Goal: Transaction & Acquisition: Purchase product/service

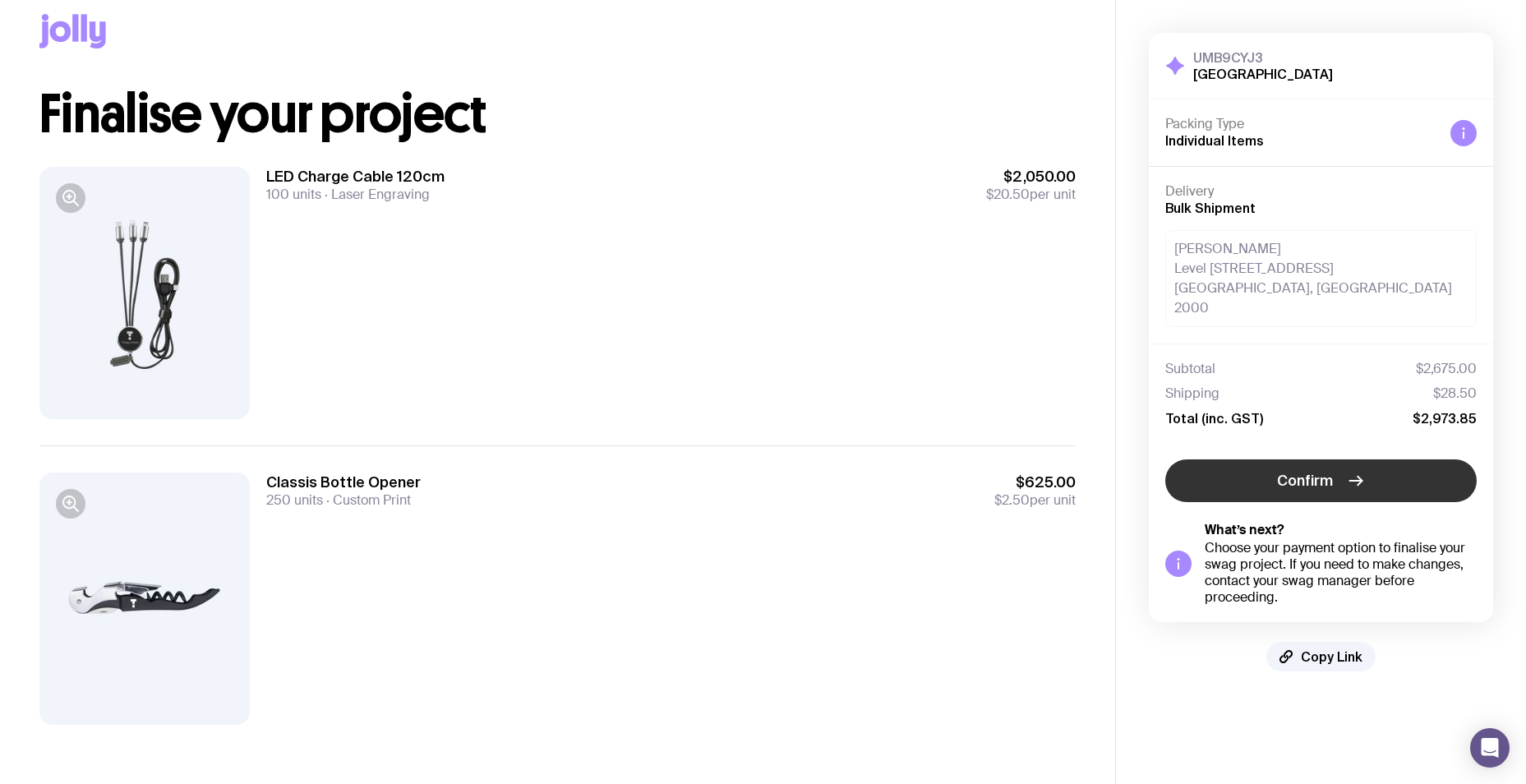
click at [1307, 471] on span "Confirm" at bounding box center [1305, 481] width 56 height 19
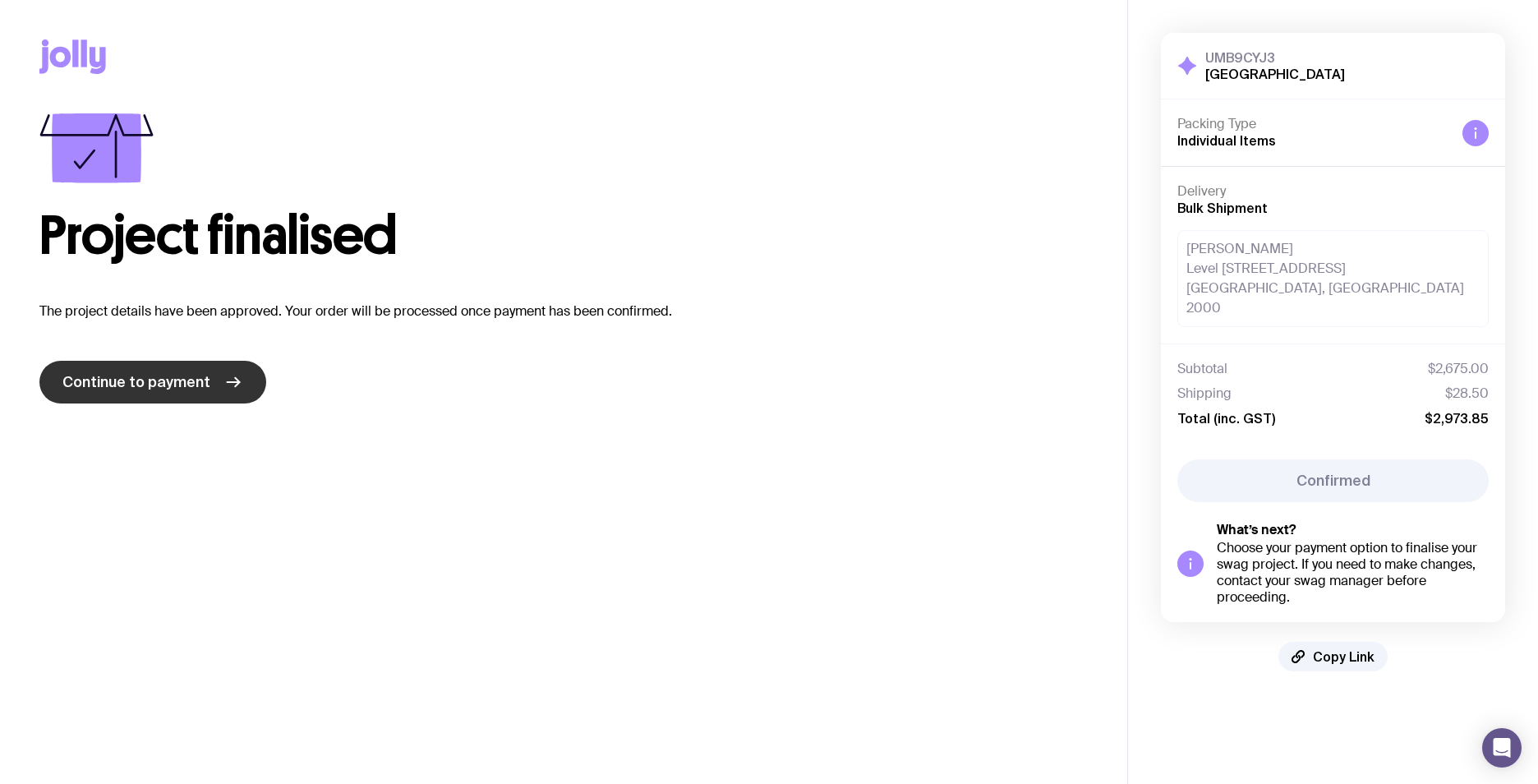
click at [204, 391] on span "Continue to payment" at bounding box center [136, 382] width 148 height 19
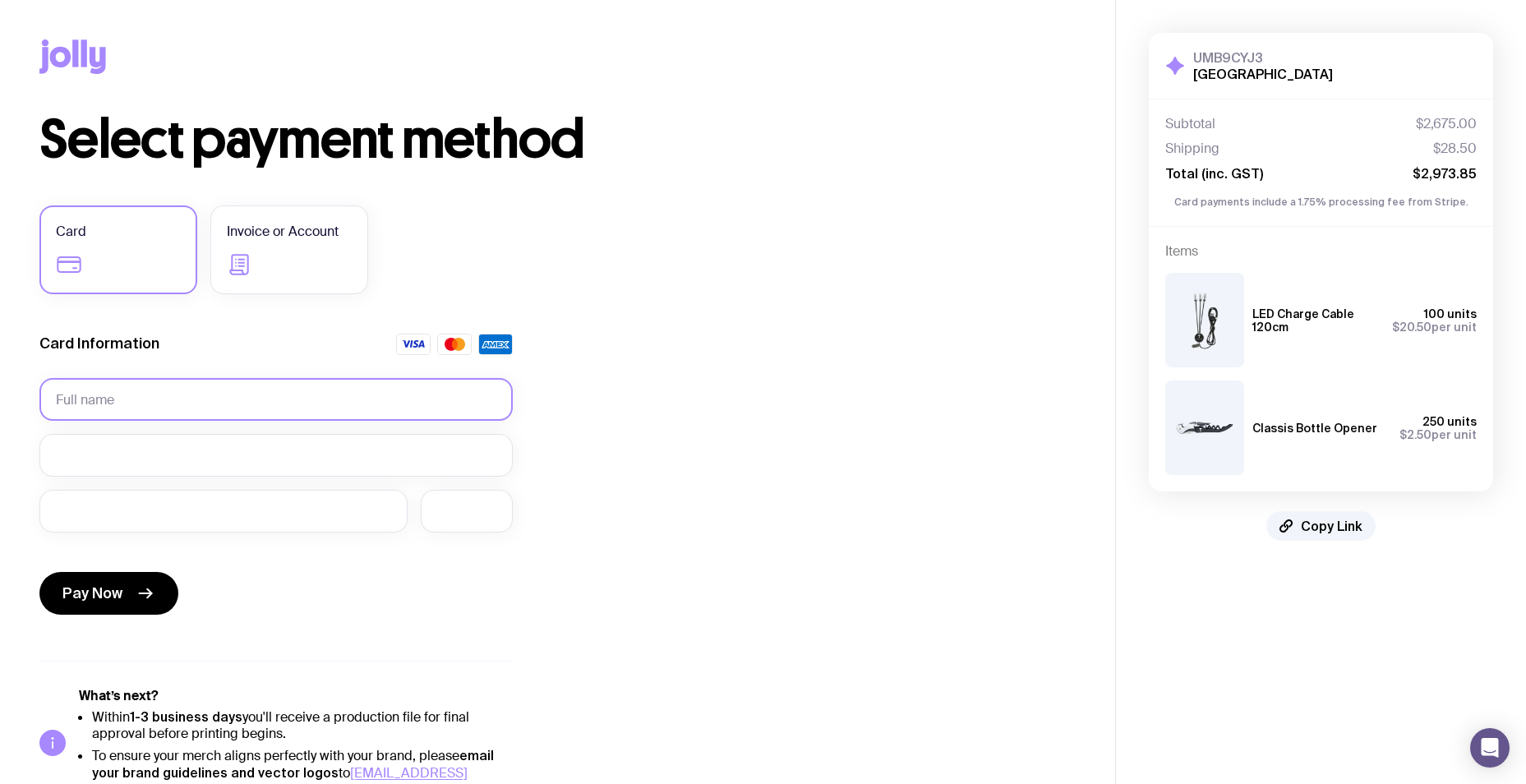
click at [189, 396] on input "text" at bounding box center [276, 399] width 473 height 43
click at [206, 333] on div "Card Information" at bounding box center [276, 349] width 473 height 31
click at [245, 419] on input "[PERSON_NAME]" at bounding box center [276, 399] width 473 height 43
click at [249, 407] on input "[PERSON_NAME]" at bounding box center [276, 399] width 473 height 43
type input "[PERSON_NAME]"
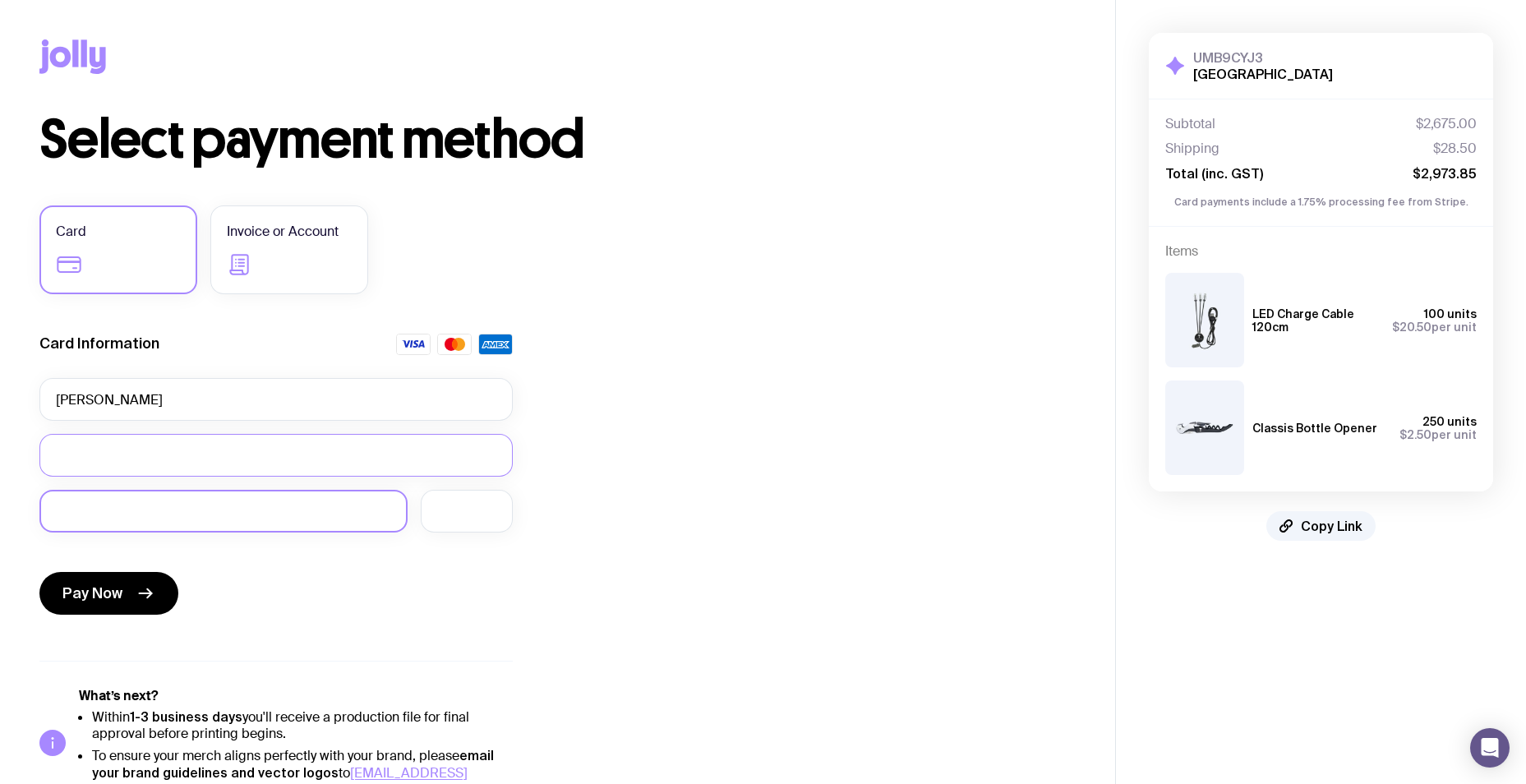
click at [158, 521] on div at bounding box center [224, 511] width 368 height 43
click at [360, 598] on div "Pay Now" at bounding box center [276, 583] width 473 height 76
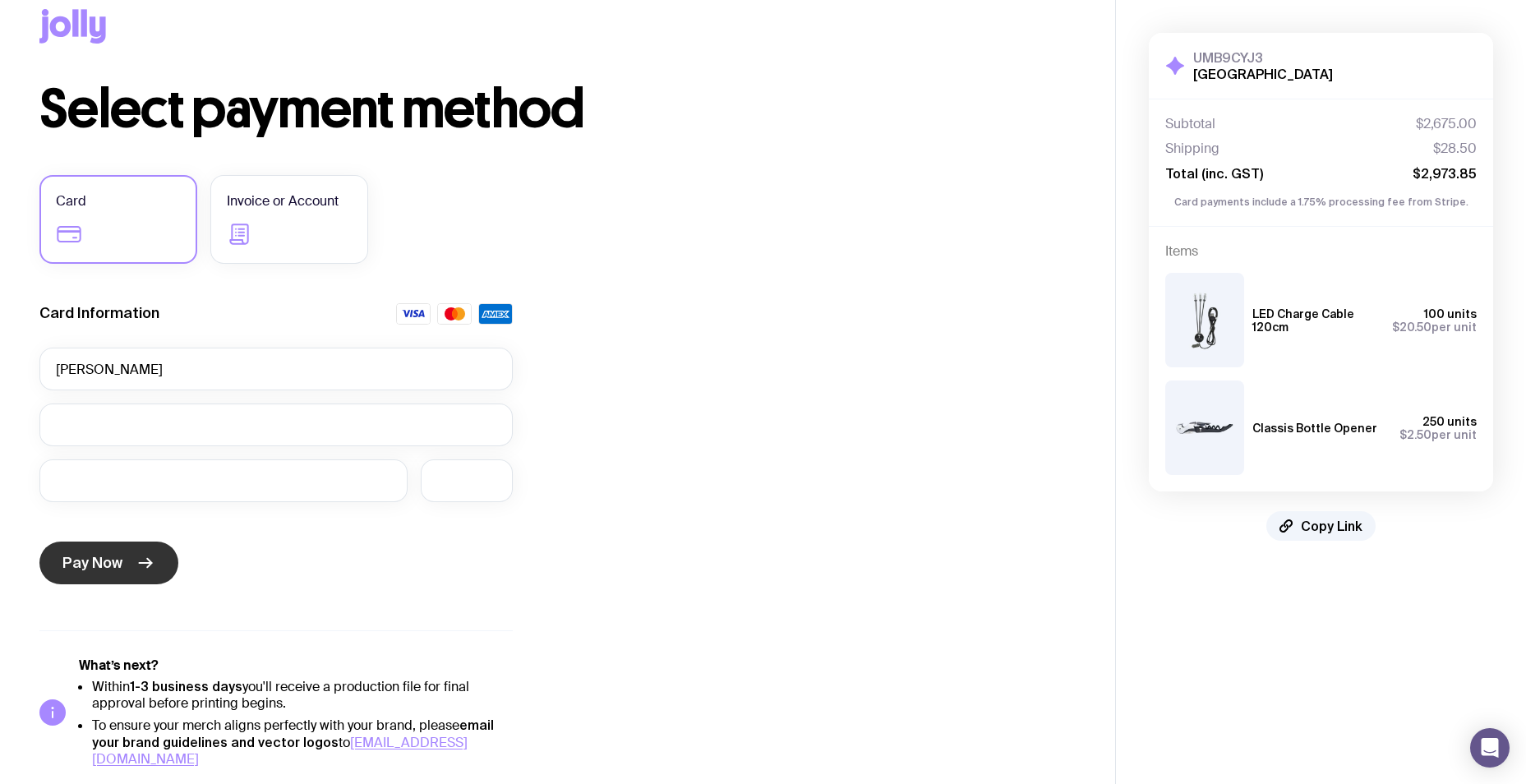
click at [150, 568] on icon "submit" at bounding box center [146, 562] width 19 height 19
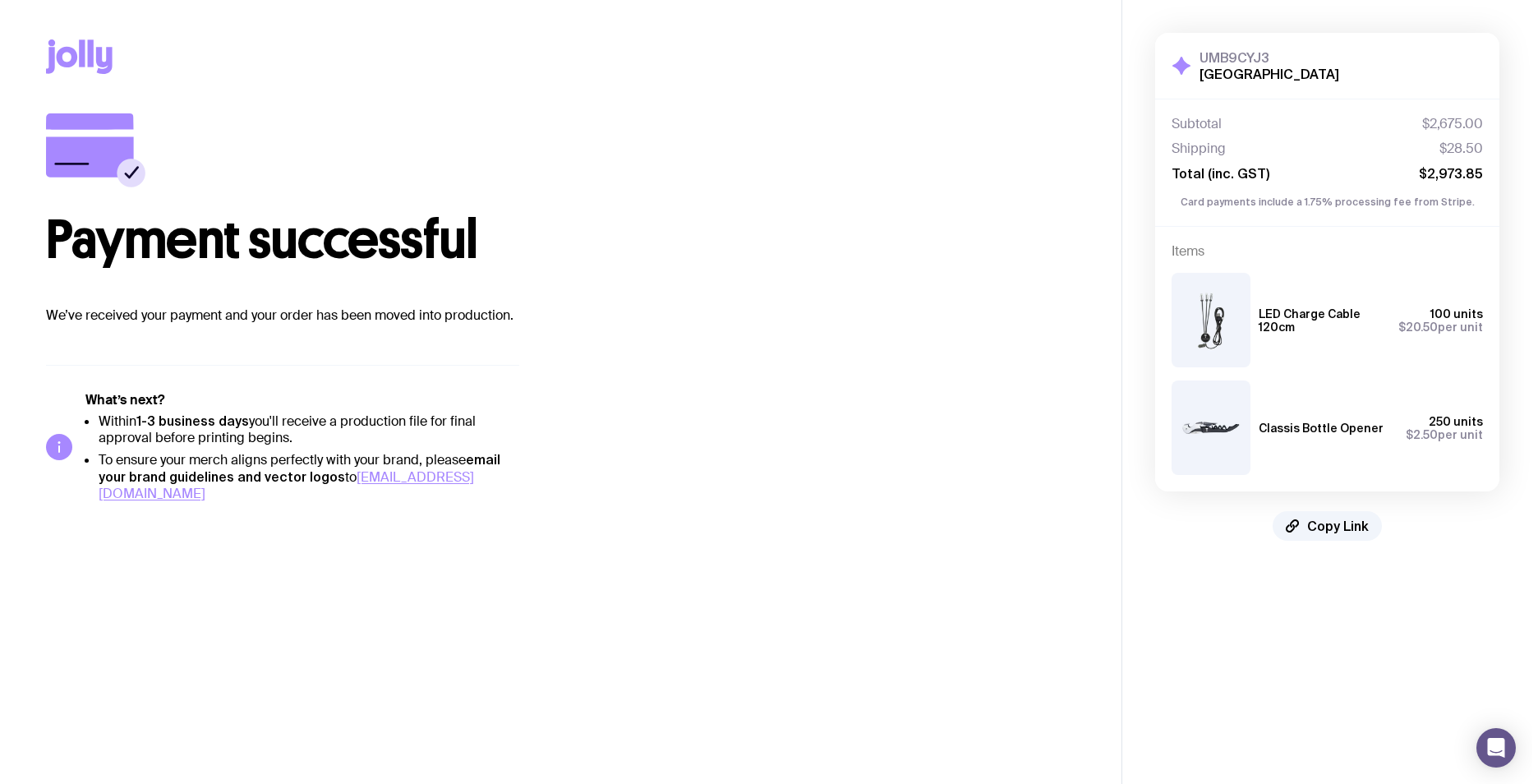
scroll to position [0, 0]
